Goal: Check status

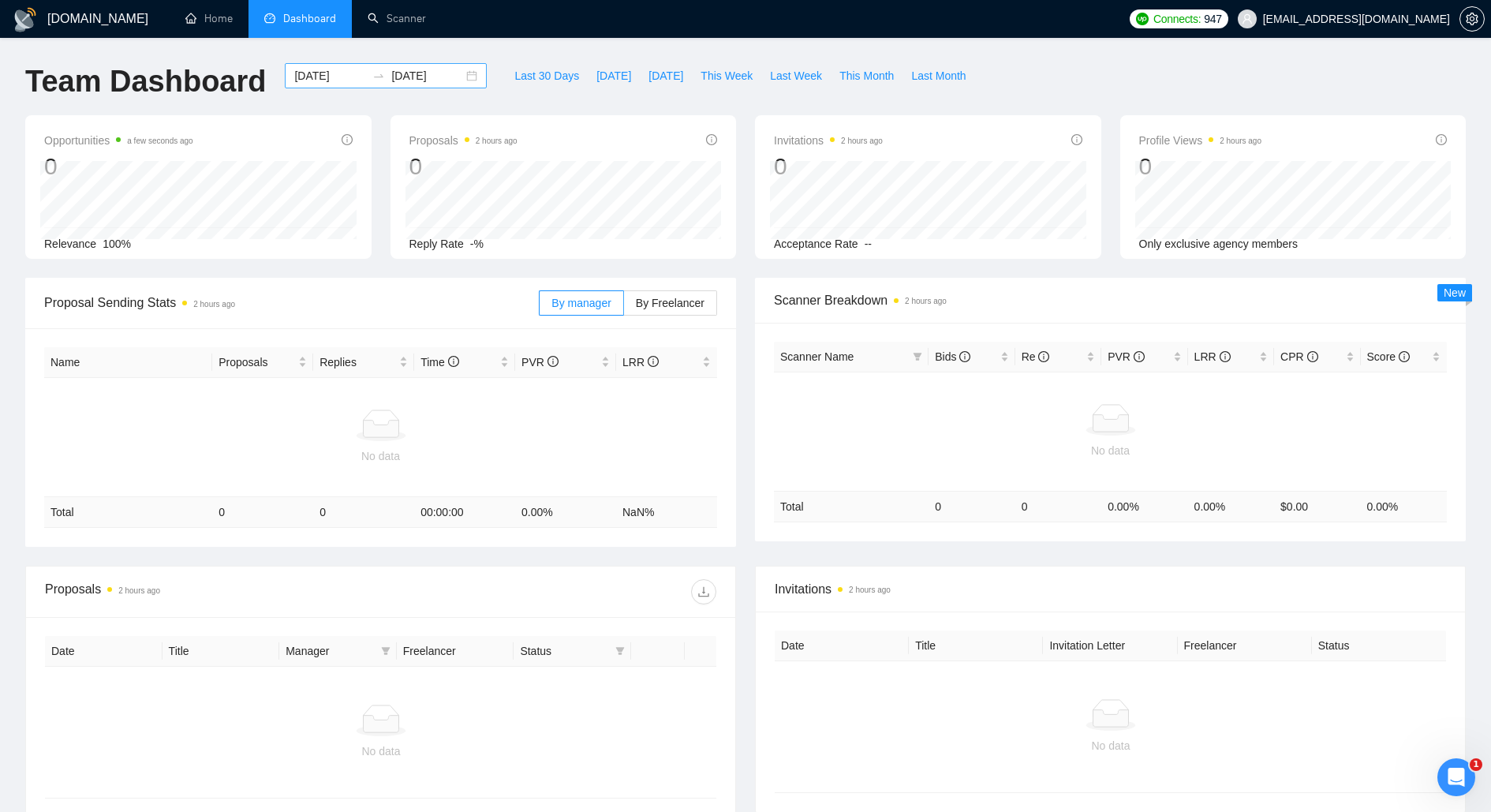
click at [455, 75] on div "2025-08-04 2025-09-03" at bounding box center [385, 76] width 202 height 25
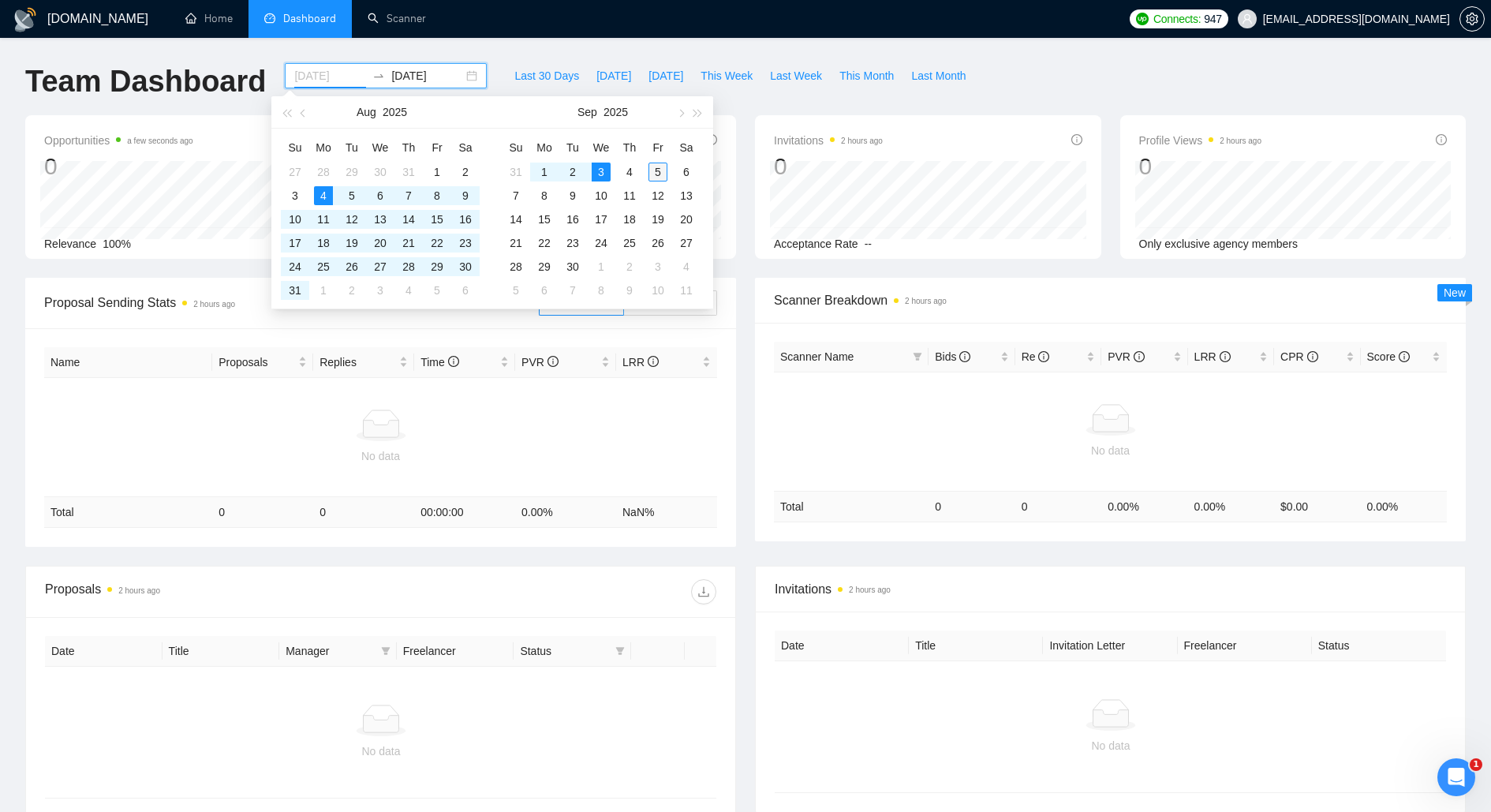
type input "2025-09-05"
click at [662, 169] on div "5" at bounding box center [658, 172] width 19 height 19
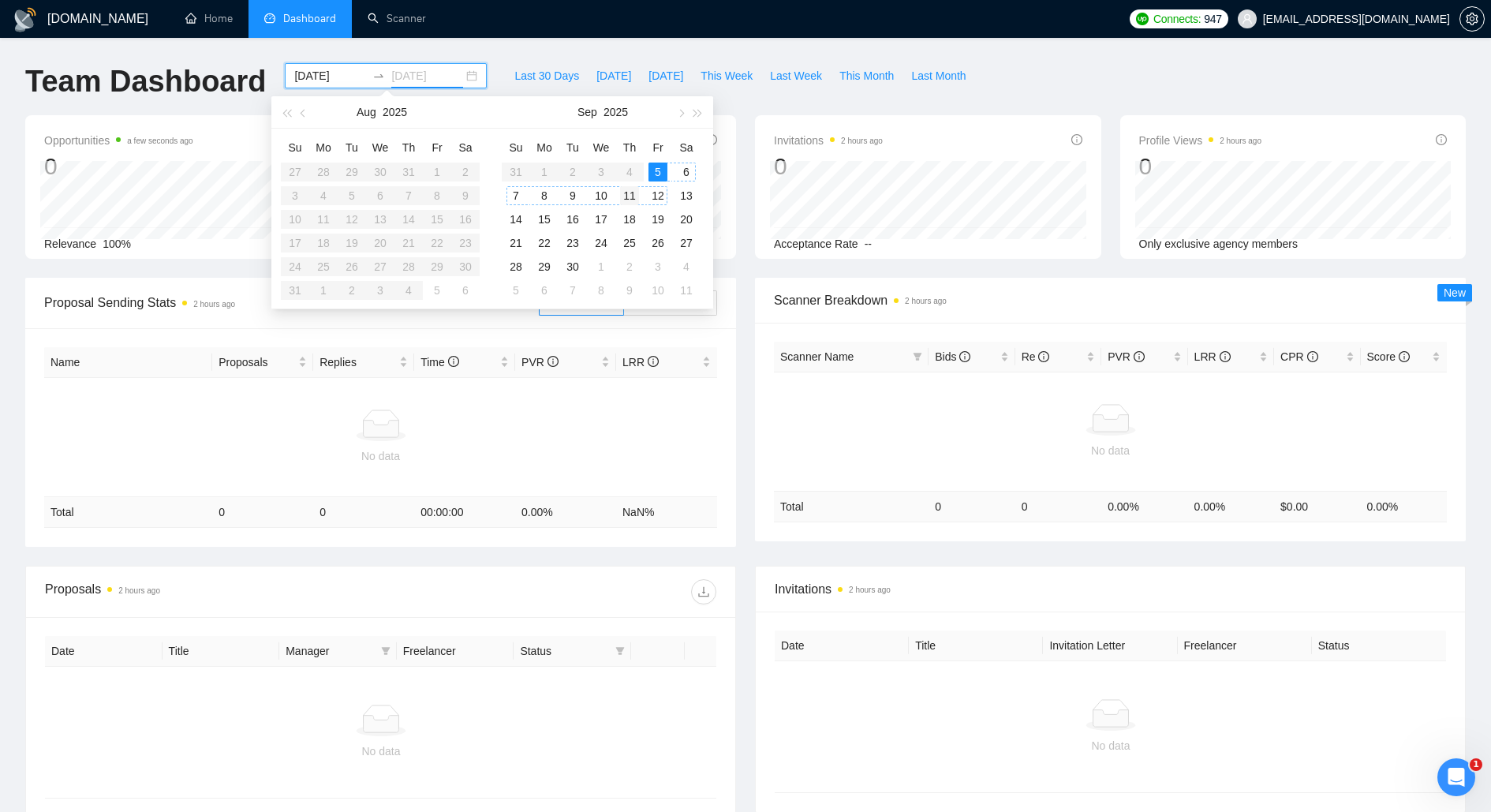
type input "2025-09-11"
click at [599, 168] on table "Su Mo Tu We Th Fr Sa 31 1 2 3 4 5 6 7 8 9 10 11 12 13 14 15 16 17 18 19 20 21 2…" at bounding box center [601, 218] width 199 height 168
type input "2025-09-06"
click at [686, 170] on div "6" at bounding box center [687, 172] width 19 height 19
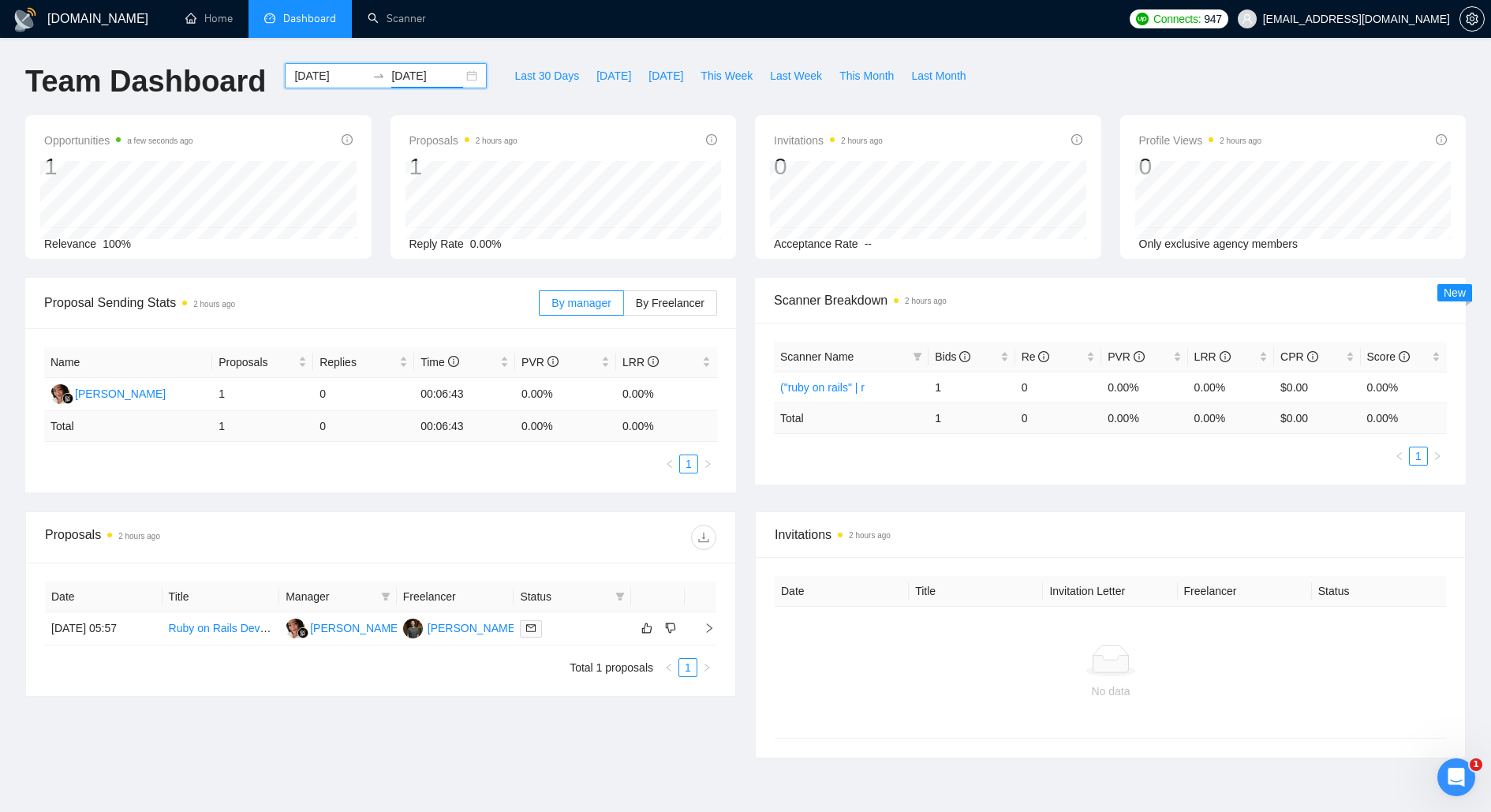
click at [460, 76] on div "2025-09-05 2025-09-06" at bounding box center [385, 76] width 202 height 25
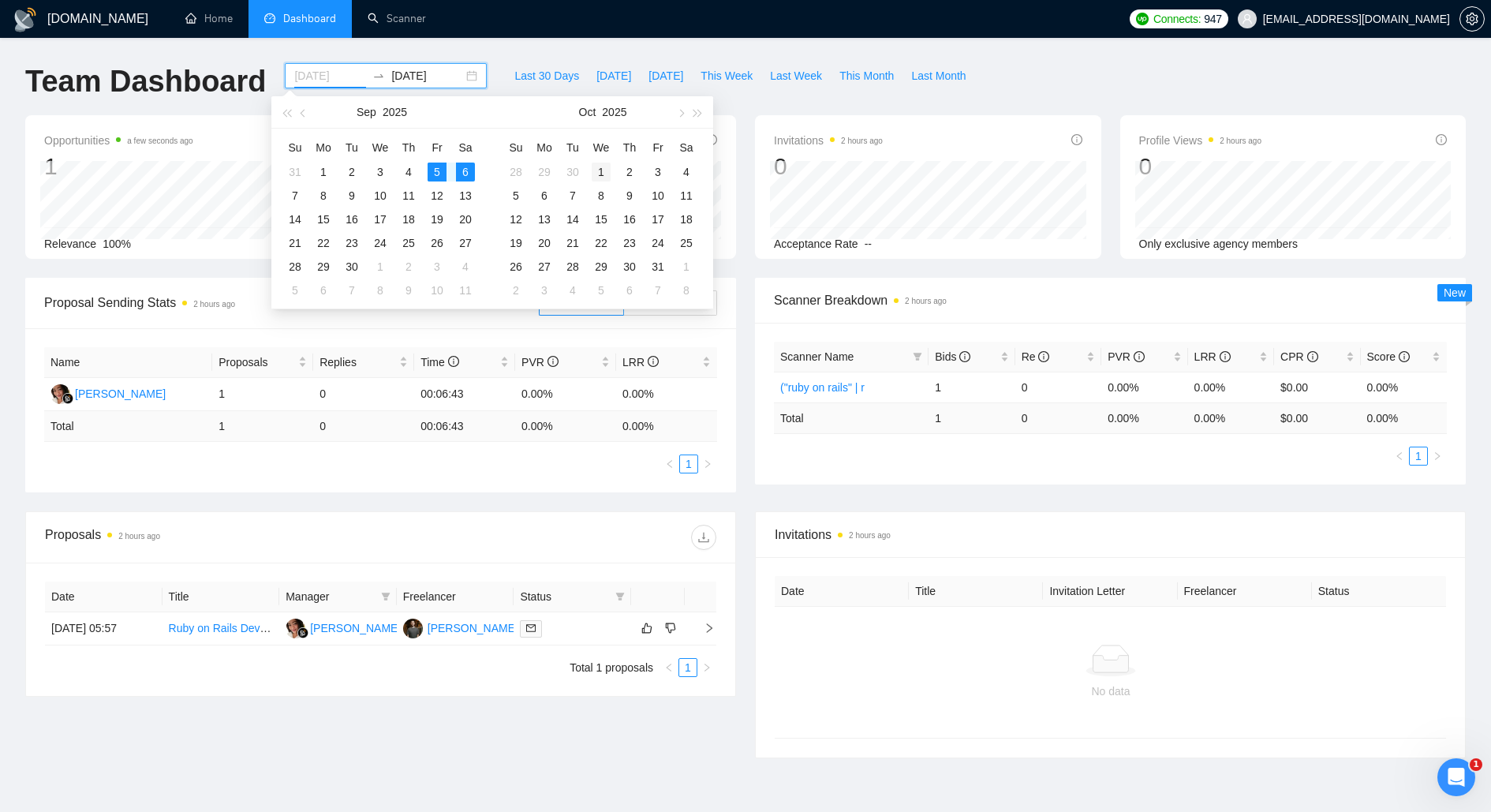
type input "2025-10-01"
click at [604, 171] on div "1" at bounding box center [601, 172] width 19 height 19
click at [336, 169] on table "Su Mo Tu We Th Fr Sa 31 1 2 3 4 5 6 7 8 9 10 11 12 13 14 15 16 17 18 19 20 21 2…" at bounding box center [380, 218] width 199 height 168
type input "2025-09-05"
type input "2025-09-06"
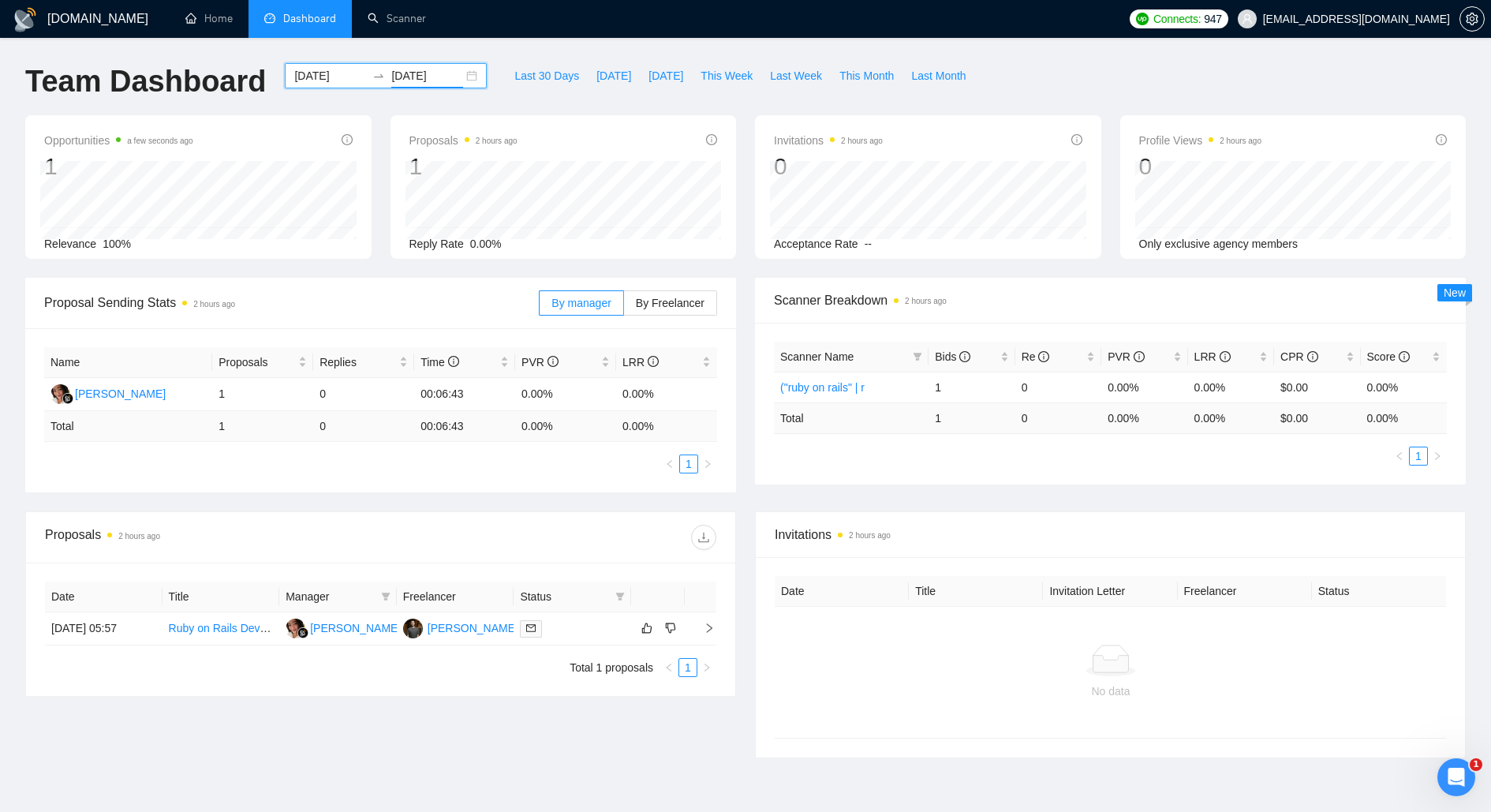
click at [460, 70] on div "2025-09-05 2025-09-06" at bounding box center [385, 76] width 202 height 25
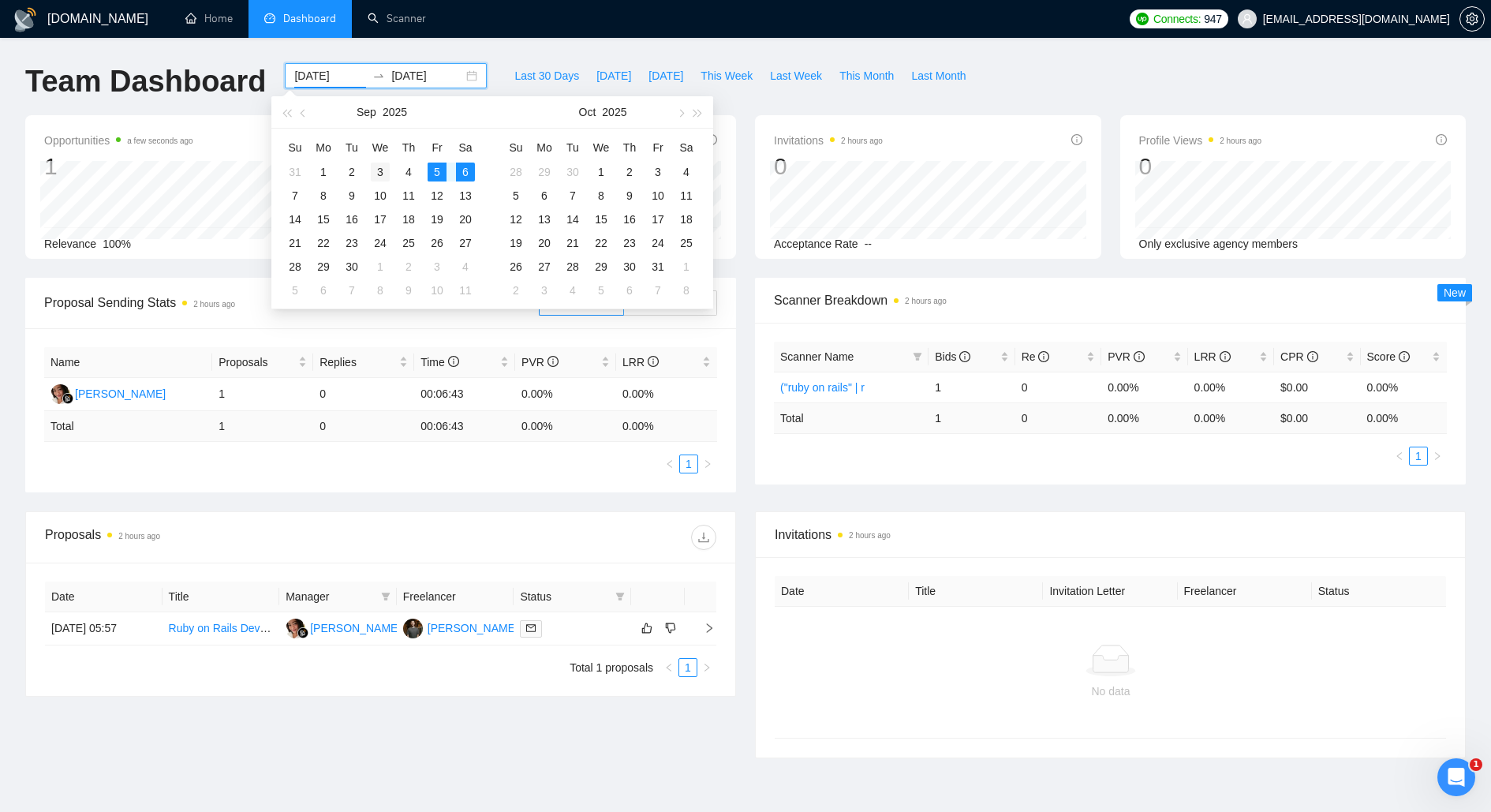
type input "[DATE]"
click at [380, 170] on div "3" at bounding box center [380, 172] width 19 height 19
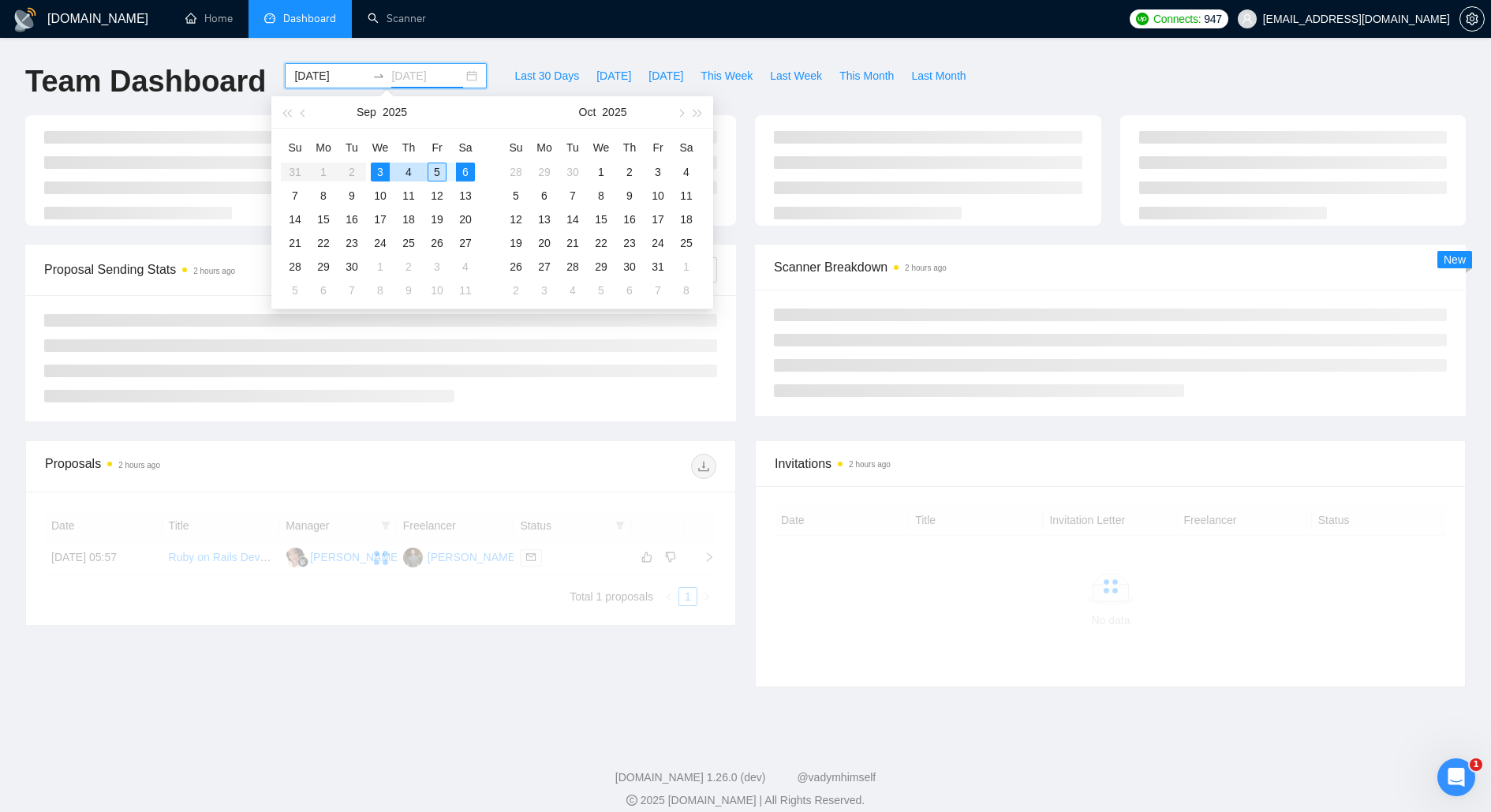
type input "2025-09-06"
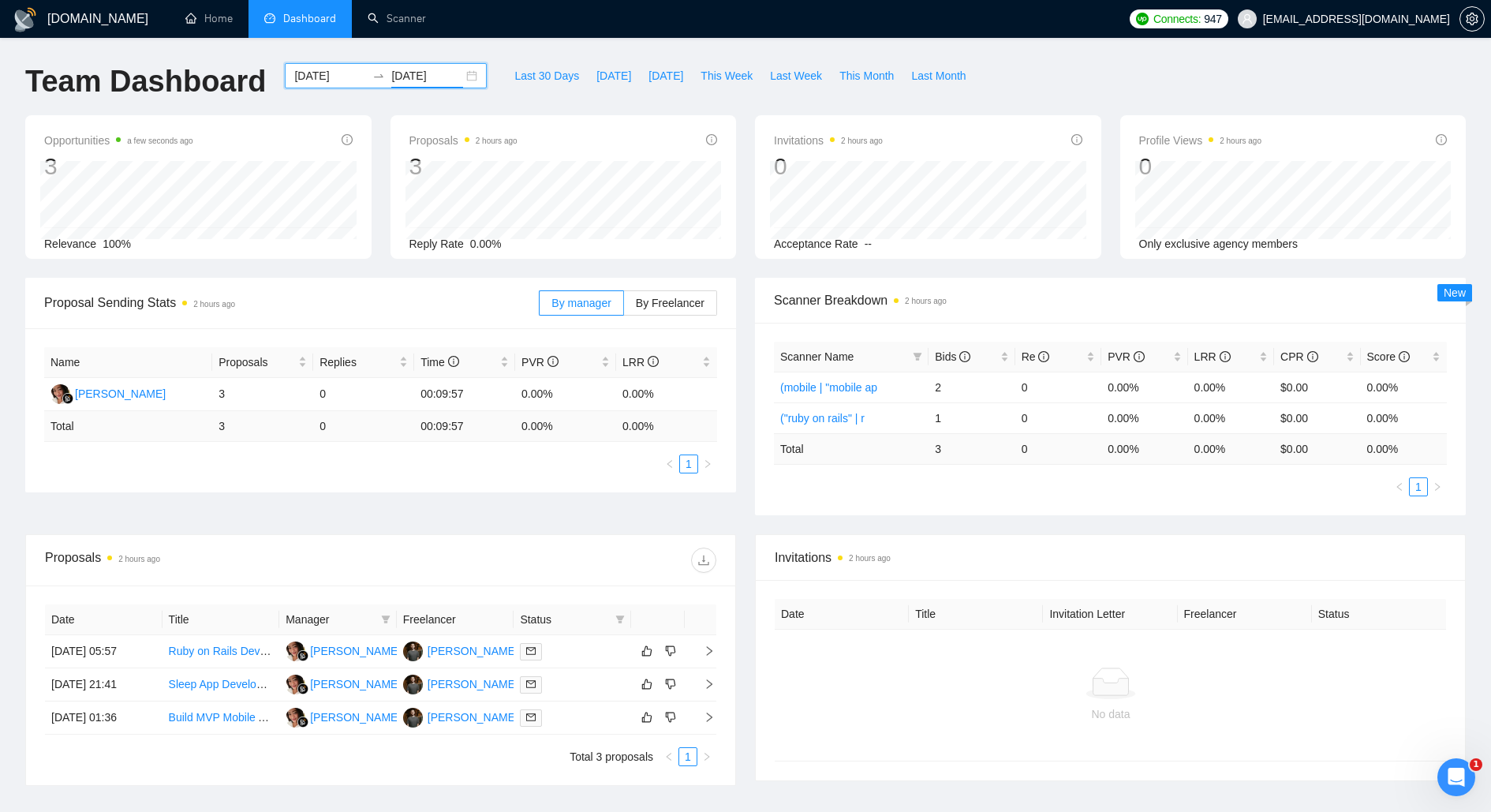
click at [495, 56] on div "GigRadar.io Home Dashboard Scanner Connects: 947 zawgorodskiy.2012@gmail.com Te…" at bounding box center [745, 462] width 1491 height 926
